Goal: Task Accomplishment & Management: Manage account settings

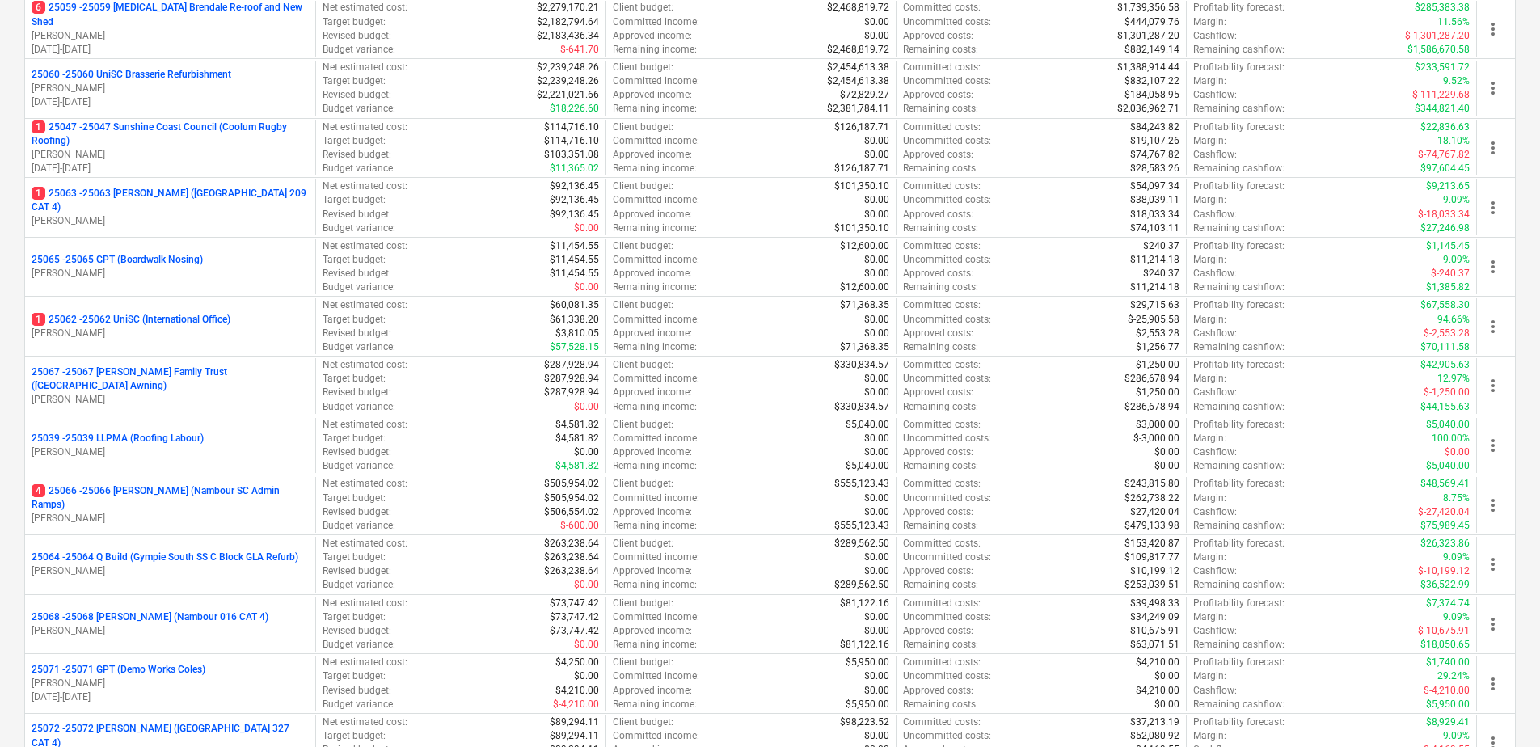
scroll to position [1509, 0]
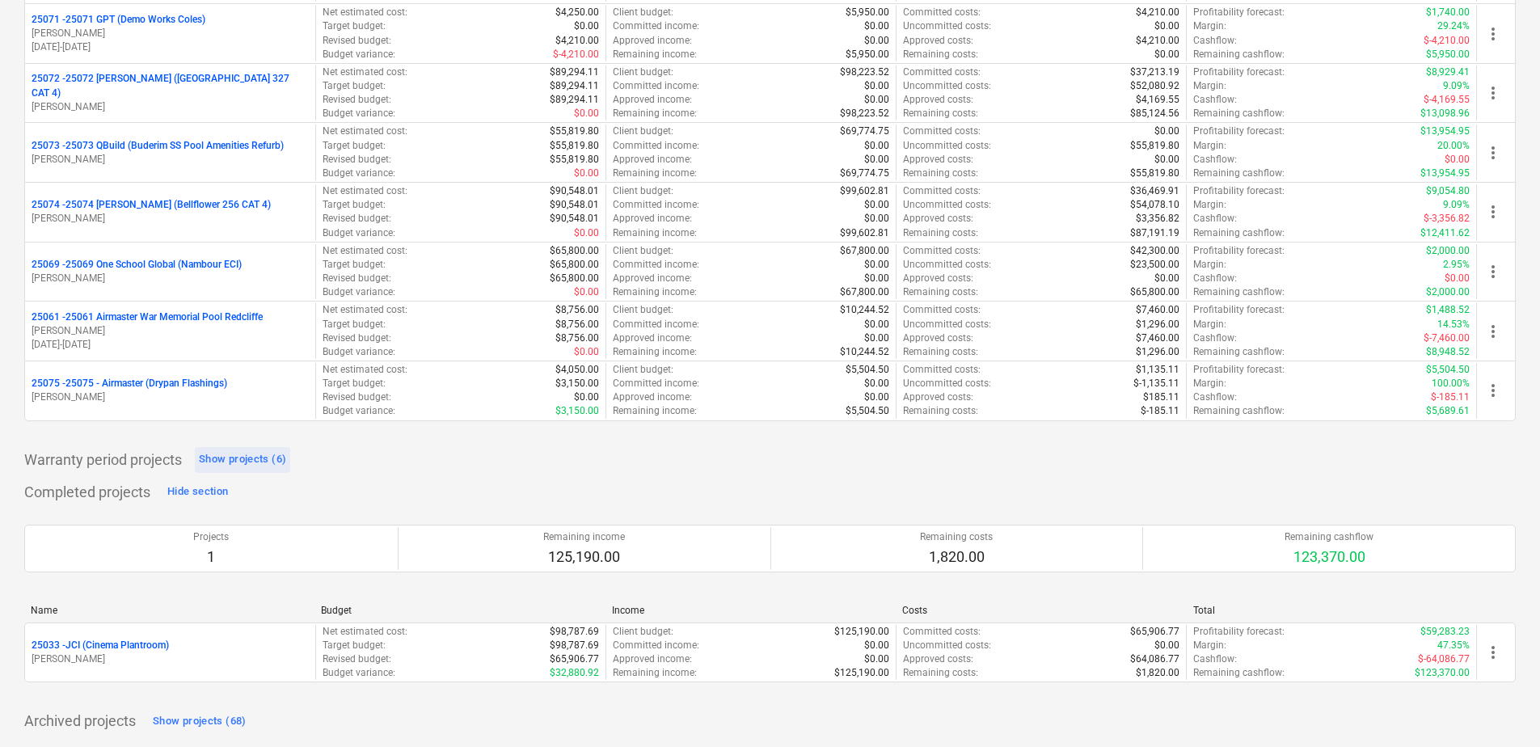
click at [261, 459] on div "Show projects (6)" at bounding box center [242, 459] width 87 height 19
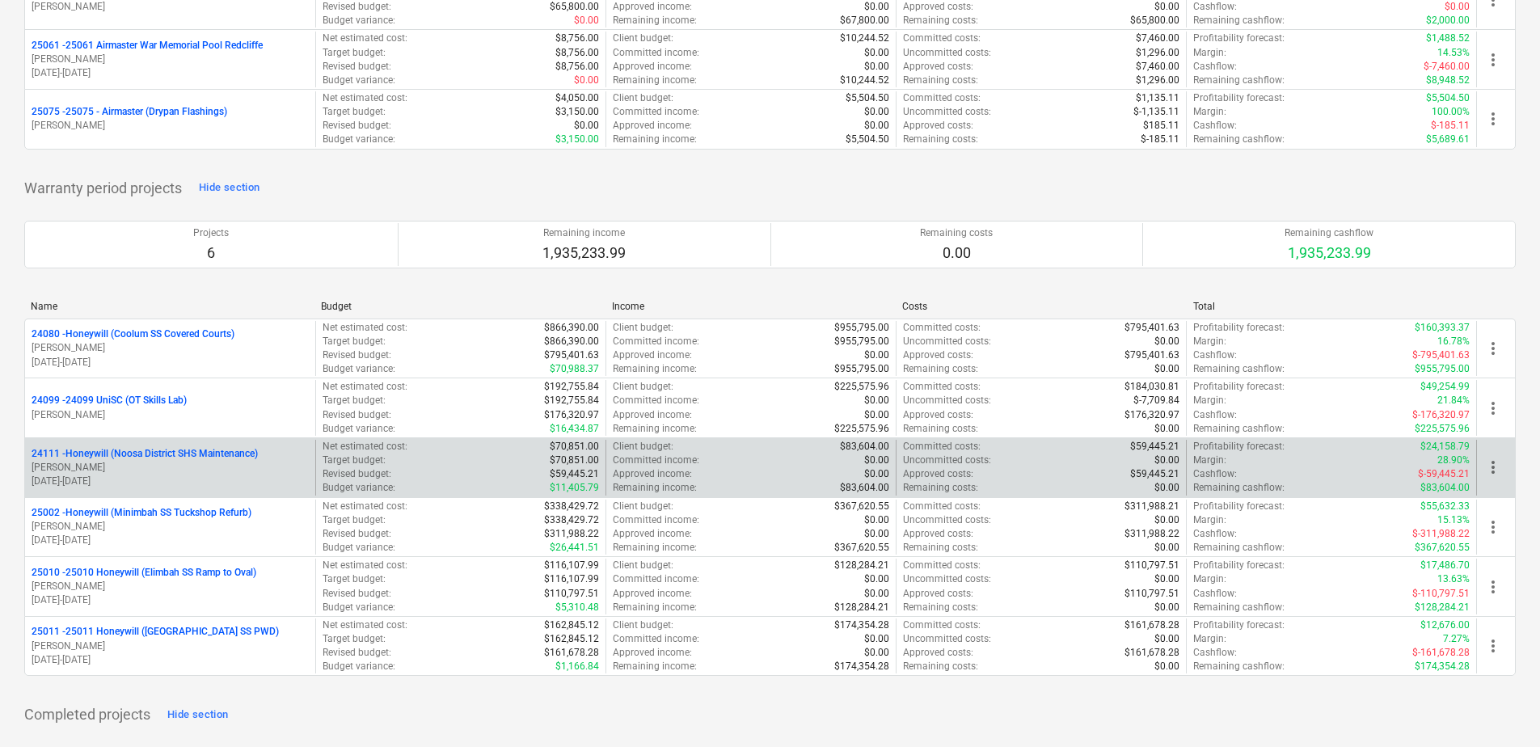
scroll to position [1752, 0]
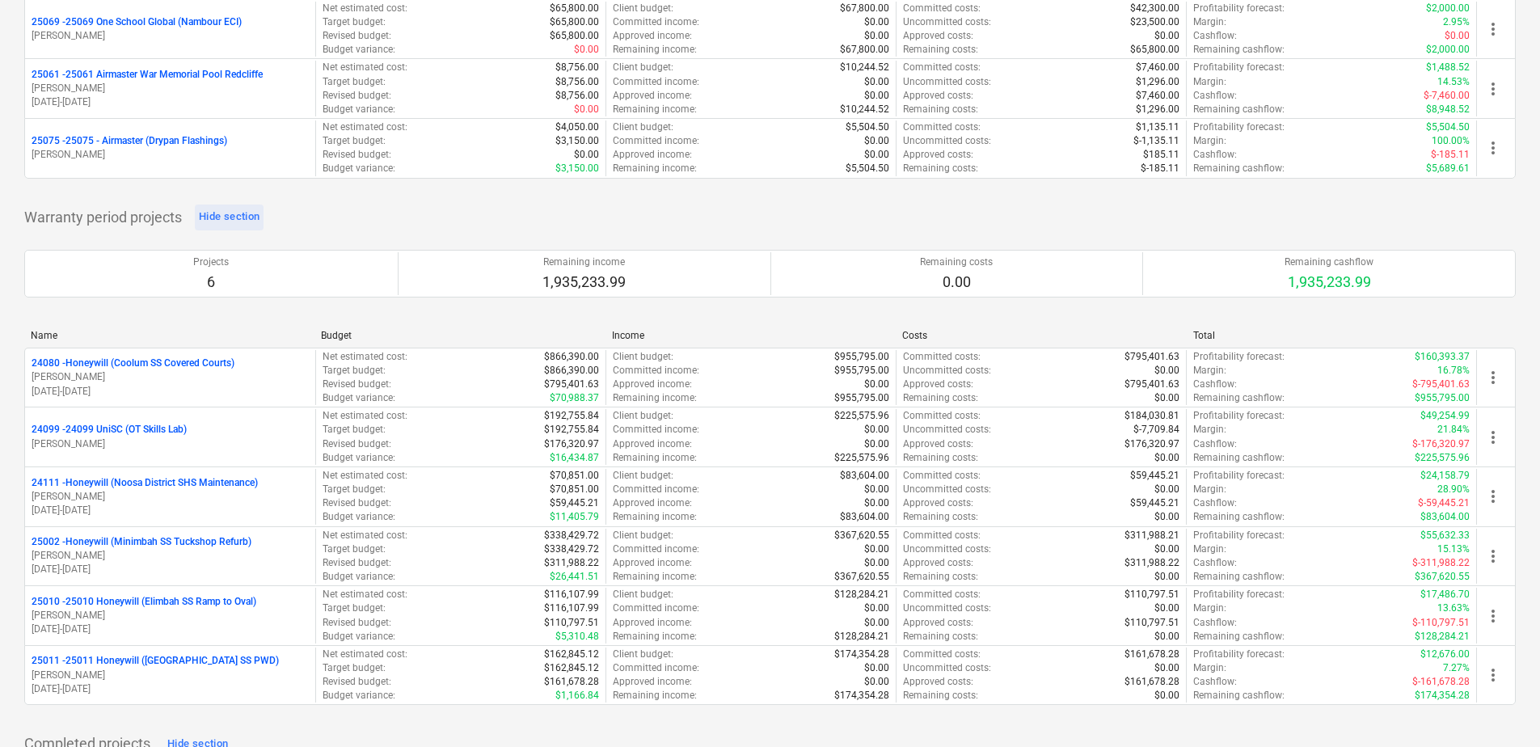
click at [233, 218] on div "Hide section" at bounding box center [229, 217] width 61 height 19
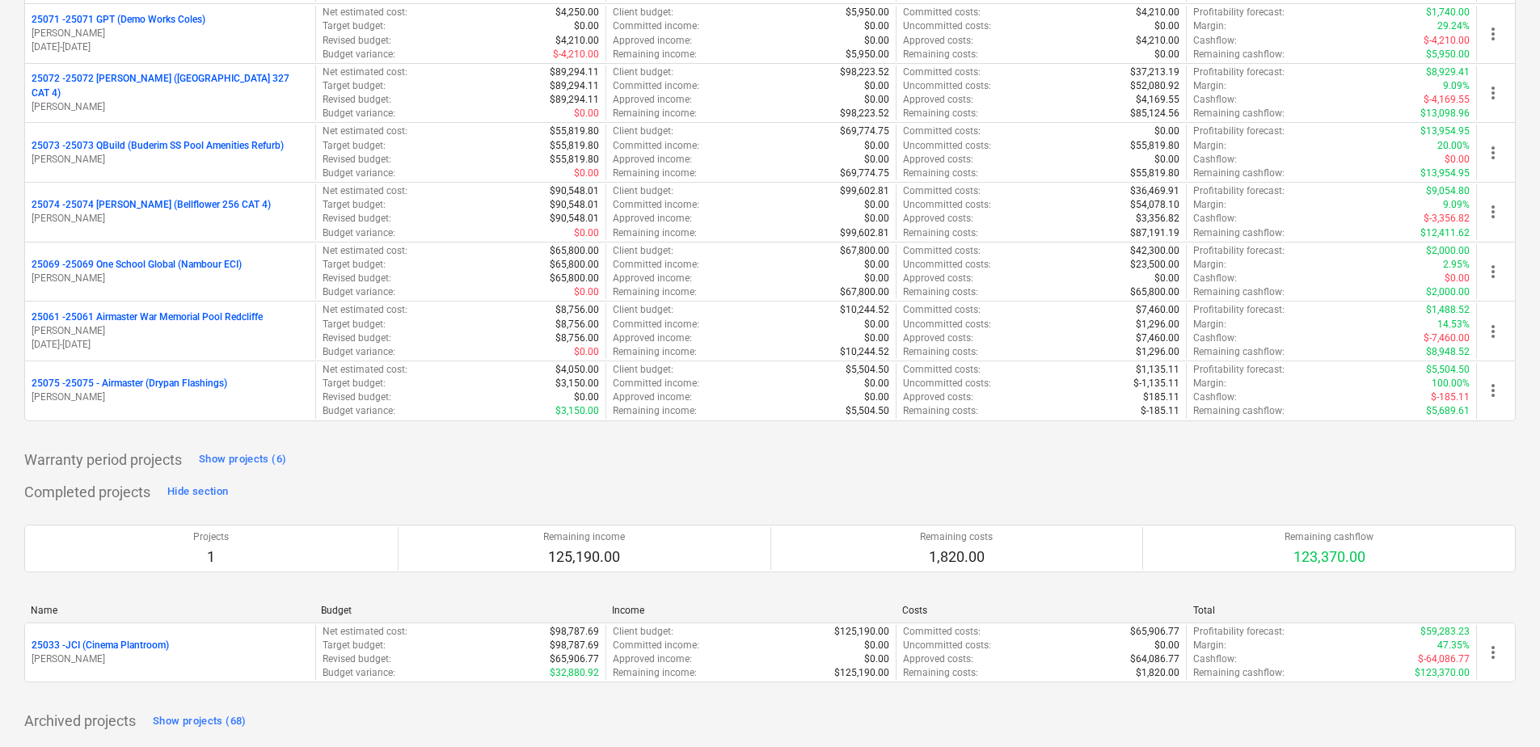
scroll to position [1509, 0]
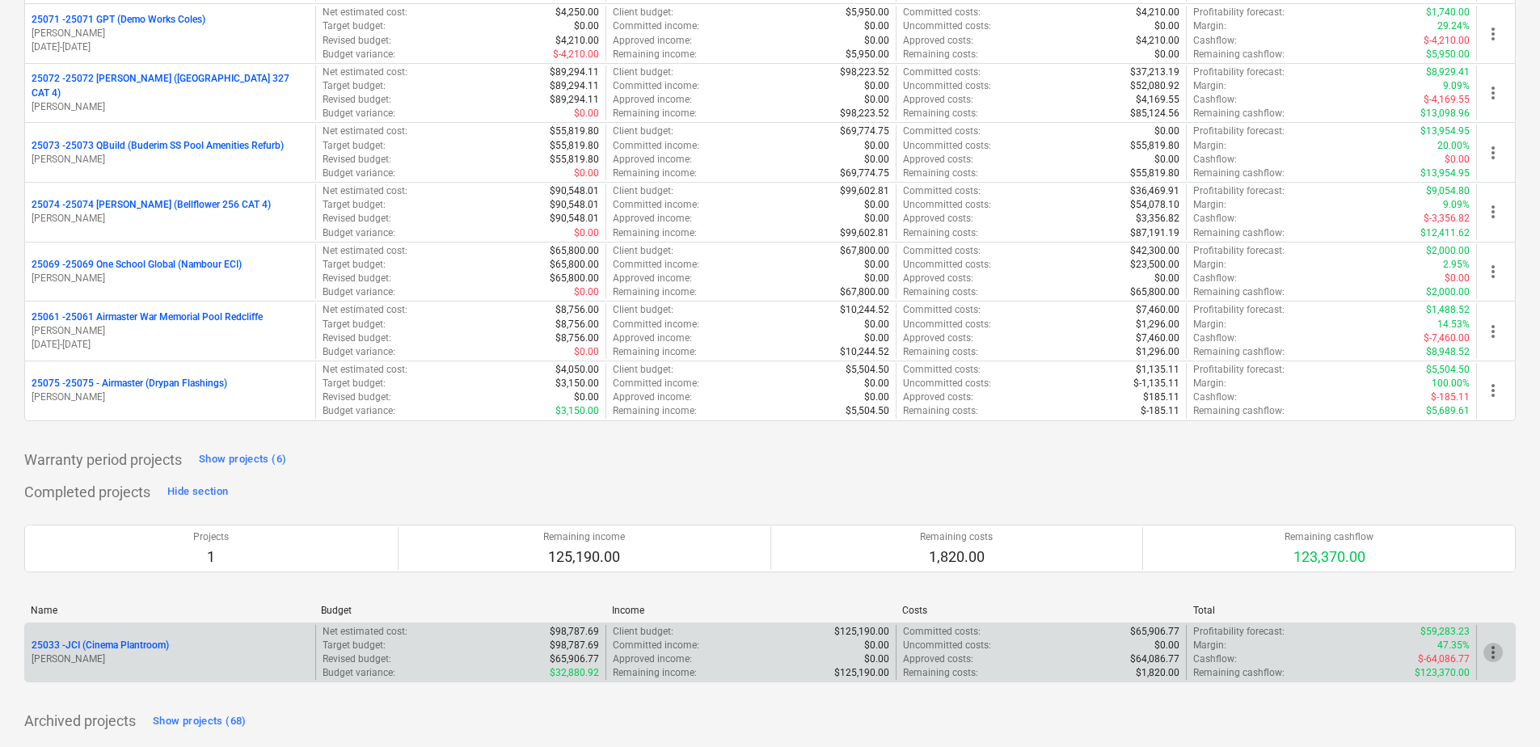
click at [1487, 656] on span "more_vert" at bounding box center [1493, 652] width 19 height 19
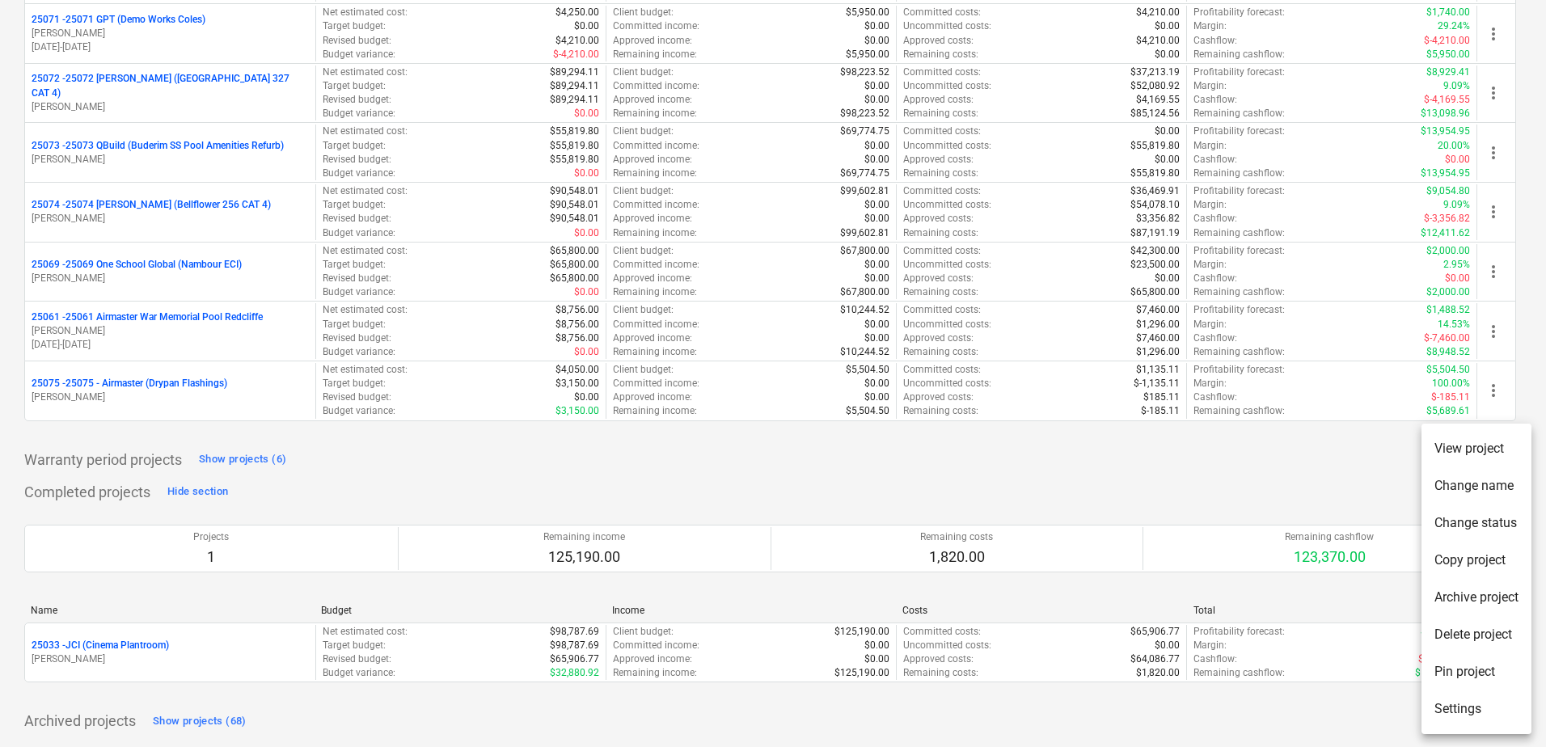
click at [1495, 589] on li "Archive project" at bounding box center [1477, 597] width 110 height 37
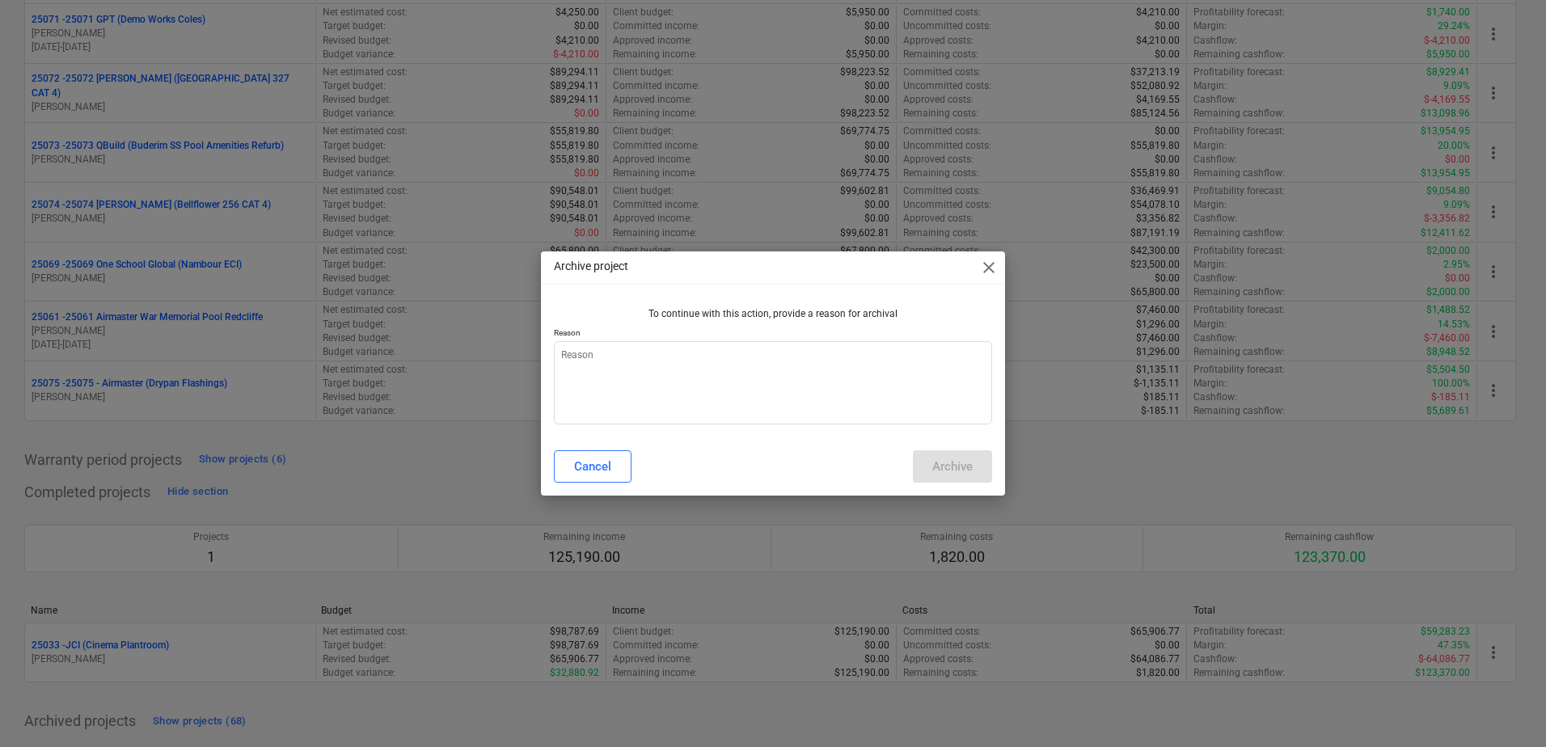
type textarea "x"
click at [679, 381] on textarea at bounding box center [773, 382] width 438 height 83
type textarea "d"
type textarea "x"
type textarea "d"
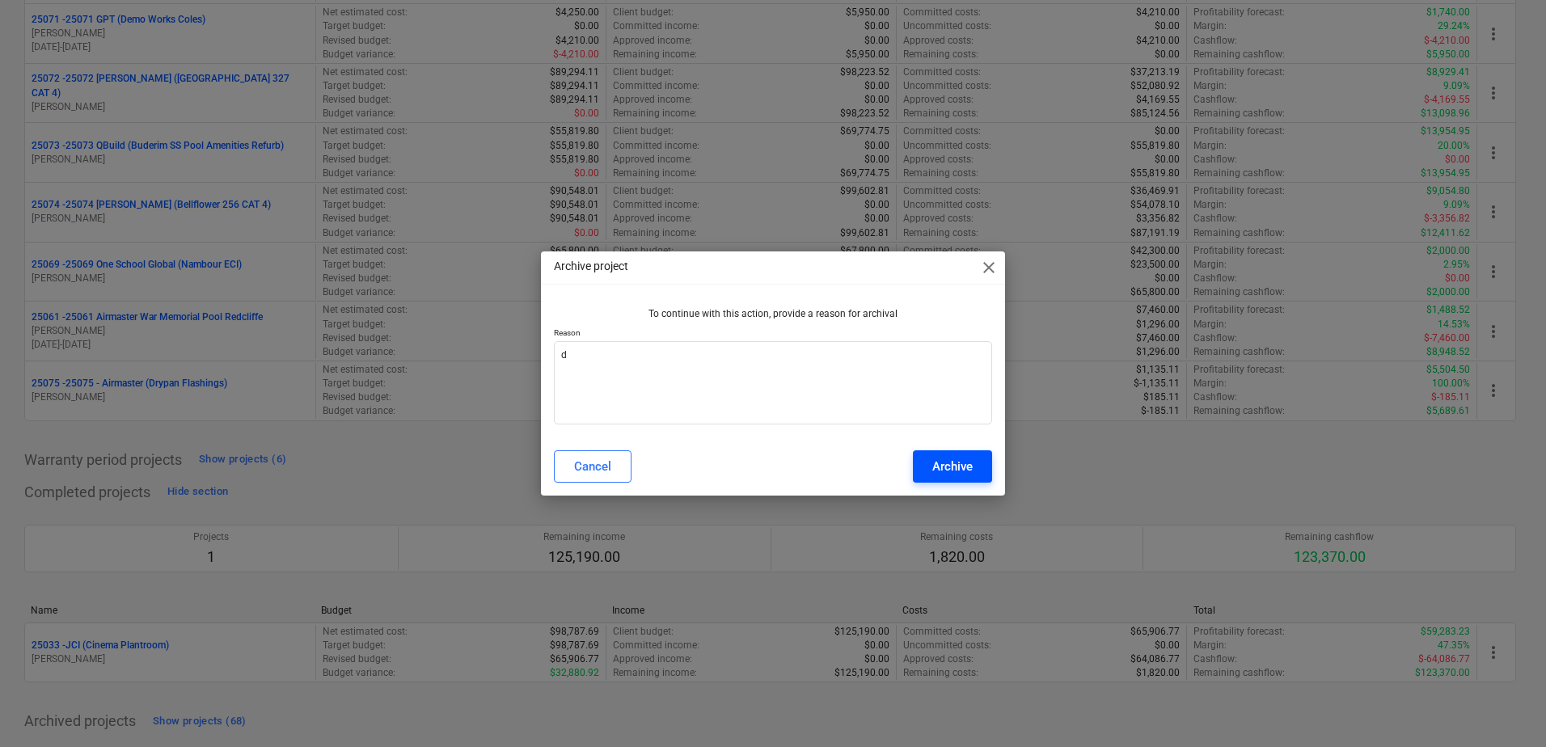
click at [947, 471] on div "Archive" at bounding box center [952, 466] width 40 height 21
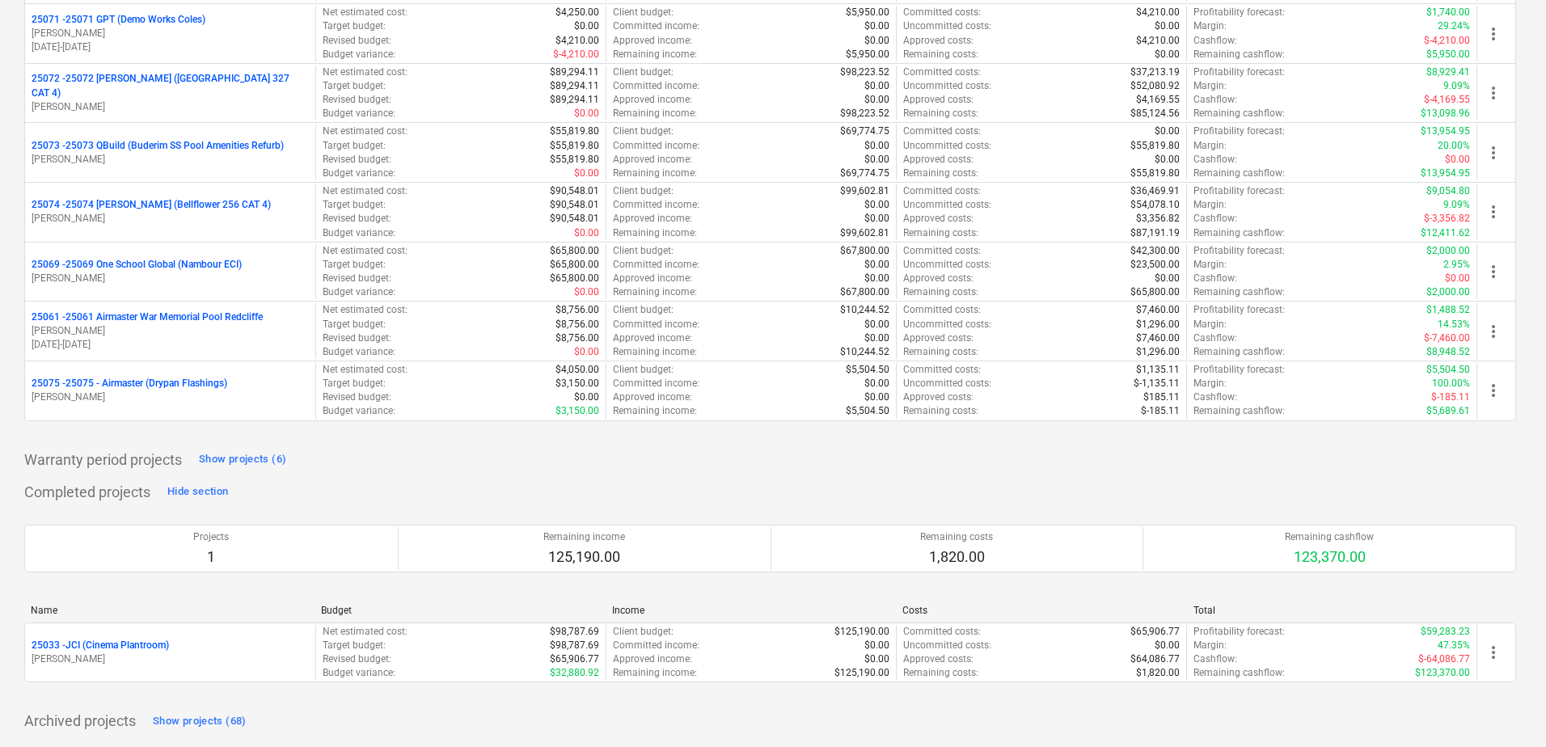
type textarea "x"
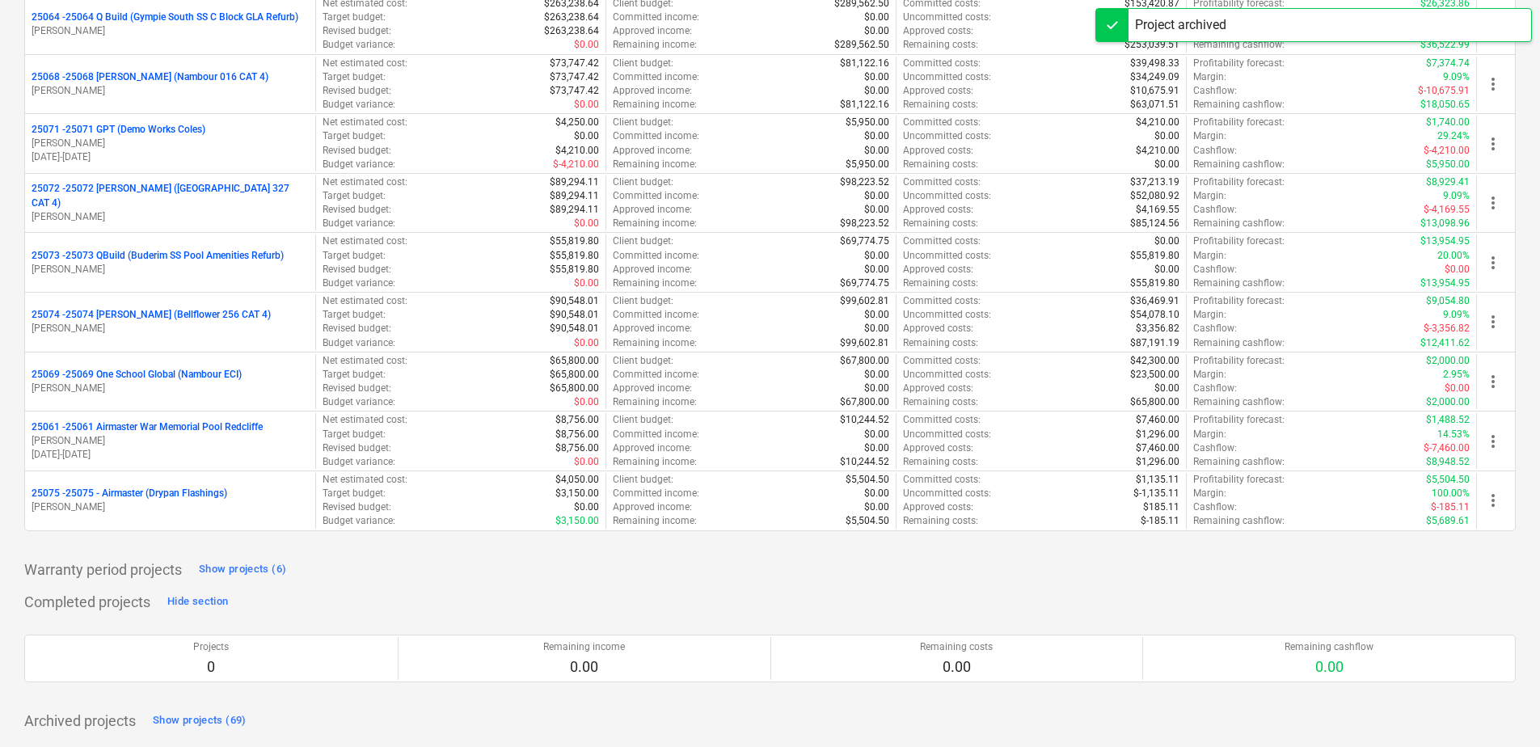
scroll to position [1399, 0]
click at [188, 596] on div "Hide section" at bounding box center [197, 602] width 61 height 19
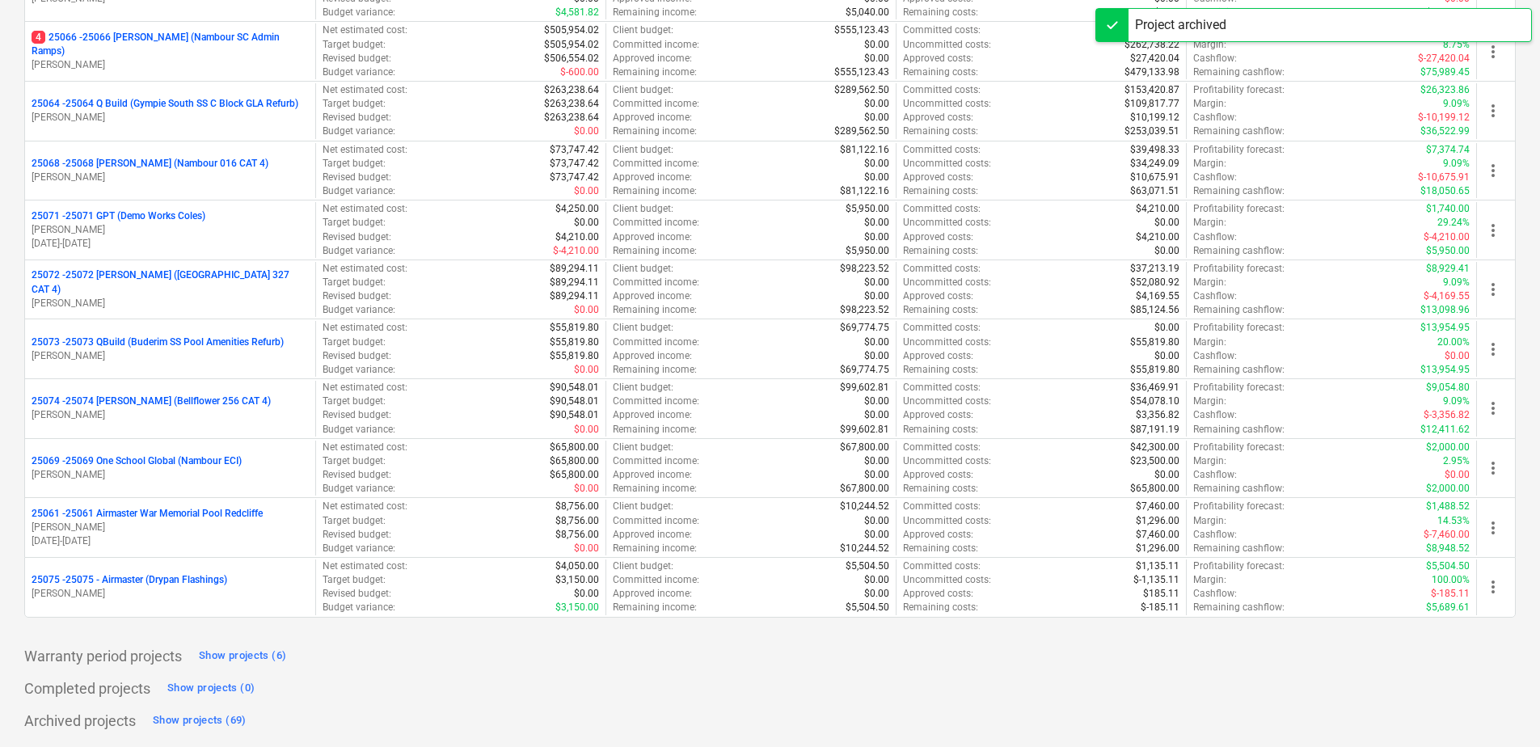
scroll to position [1312, 0]
